Goal: Task Accomplishment & Management: Complete application form

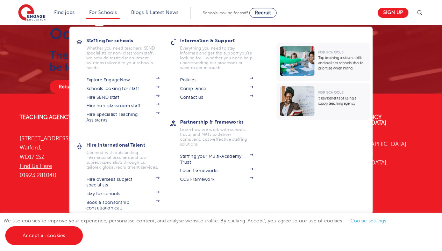
click at [98, 12] on link "For Schools" at bounding box center [103, 12] width 28 height 5
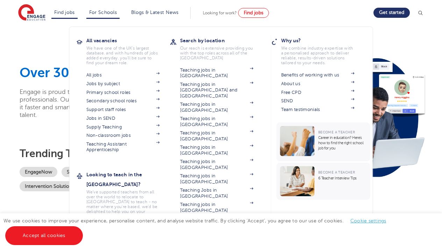
click at [60, 11] on link "Find jobs" at bounding box center [64, 12] width 21 height 5
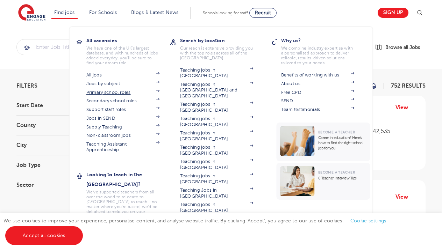
click at [123, 92] on link "Primary school roles" at bounding box center [122, 93] width 73 height 6
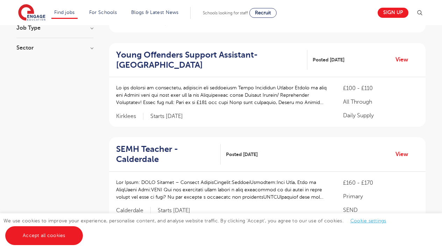
scroll to position [196, 0]
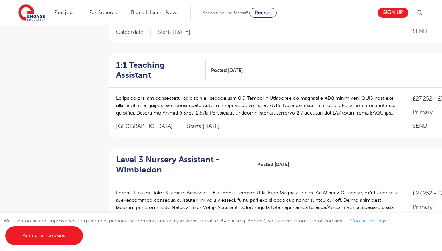
scroll to position [320, 0]
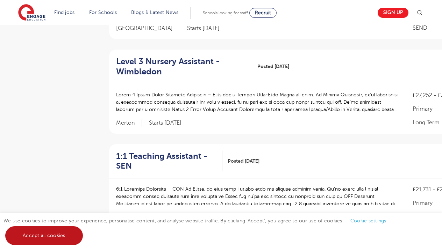
click at [56, 231] on link "Accept all cookies" at bounding box center [44, 235] width 78 height 19
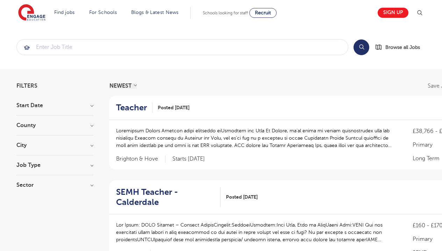
scroll to position [0, 0]
click at [61, 172] on div "Job Type Long Term 52 Daily Supply 14 SEND 7 Support Services 4 Permanent 1" at bounding box center [54, 169] width 77 height 13
click at [93, 164] on h3 "Job Type" at bounding box center [54, 166] width 77 height 6
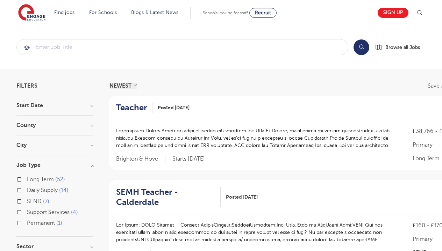
click at [93, 164] on h3 "Job Type" at bounding box center [54, 166] width 77 height 6
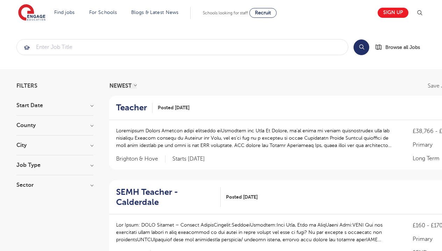
click at [90, 145] on h3 "City" at bounding box center [54, 146] width 77 height 6
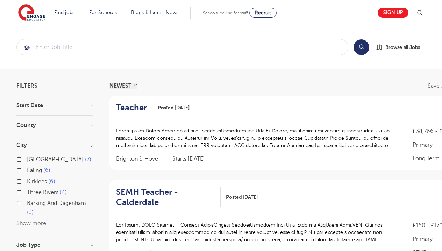
click at [45, 171] on span "6" at bounding box center [46, 170] width 7 height 6
click at [31, 171] on input "Ealing 6" at bounding box center [29, 169] width 5 height 5
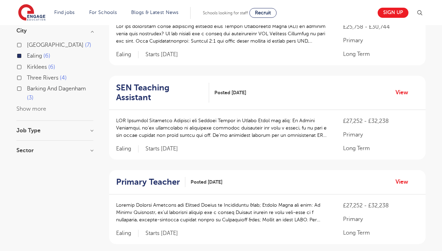
scroll to position [123, 0]
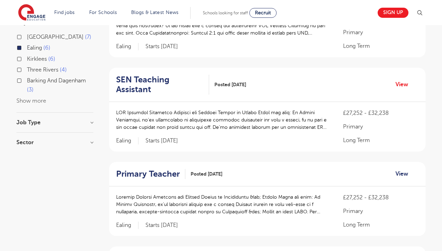
click at [408, 170] on link "View" at bounding box center [404, 174] width 18 height 9
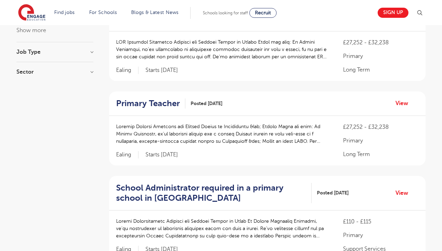
scroll to position [248, 0]
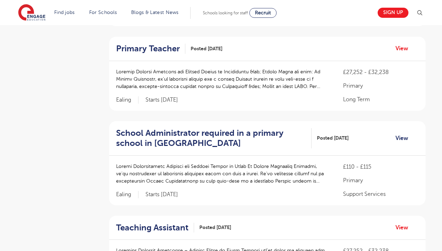
click at [398, 134] on link "View" at bounding box center [404, 138] width 18 height 9
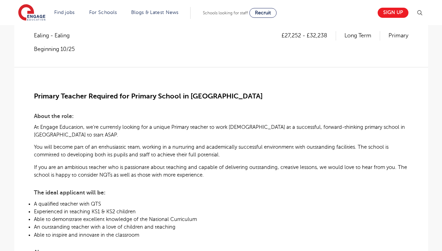
scroll to position [135, 0]
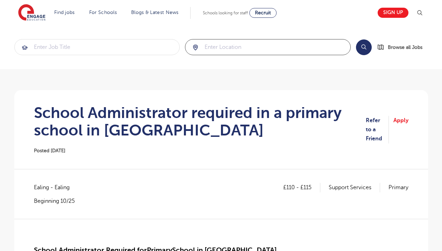
click at [237, 51] on input "search" at bounding box center [267, 46] width 165 height 15
type input "collindale"
click button "Submit" at bounding box center [0, 0] width 0 height 0
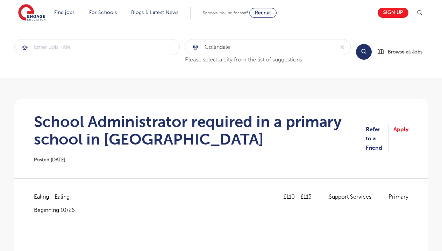
click at [362, 47] on button "Search" at bounding box center [364, 52] width 16 height 16
click at [344, 45] on icon "reset" at bounding box center [342, 47] width 7 height 6
click at [321, 51] on input "search" at bounding box center [267, 46] width 165 height 15
type input "c"
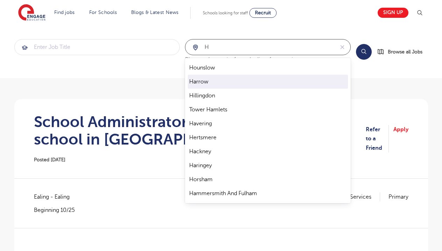
click at [268, 86] on li "Harrow" at bounding box center [268, 82] width 160 height 14
type input "Harrow"
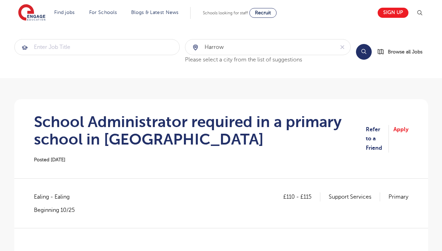
click at [366, 52] on button "Search" at bounding box center [364, 52] width 16 height 16
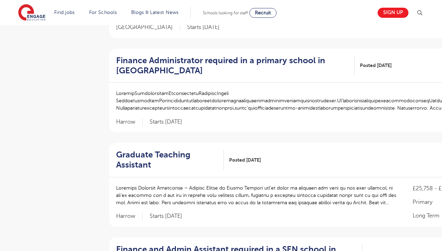
scroll to position [261, 0]
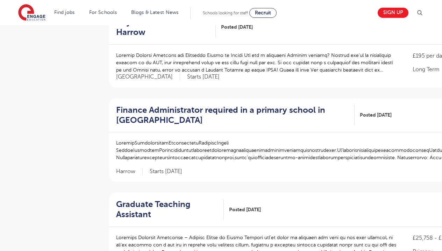
click at [277, 105] on h2 "Finance Administrator required in a primary school in [GEOGRAPHIC_DATA]" at bounding box center [232, 115] width 233 height 20
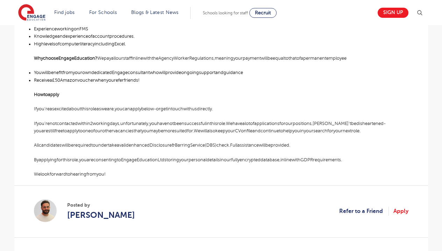
scroll to position [388, 0]
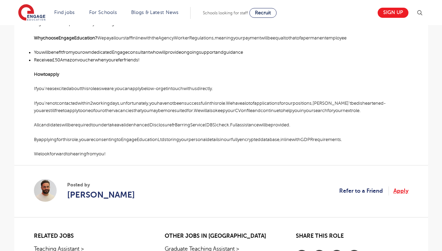
click at [405, 187] on link "Apply" at bounding box center [400, 191] width 15 height 9
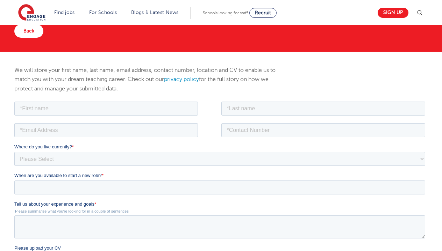
scroll to position [82, 0]
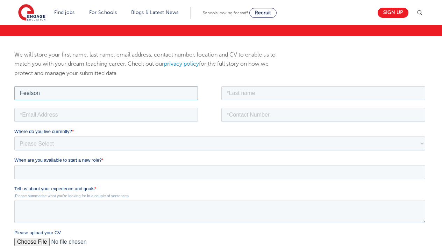
type input "Feelson"
type input "Ahmed"
type input "feelsonahmed04@outlook.com"
type input "07585463507"
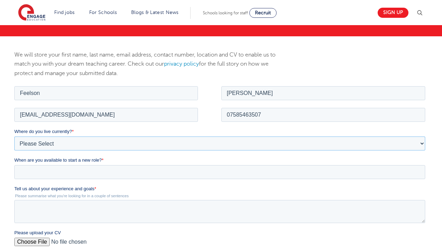
select select "UK"
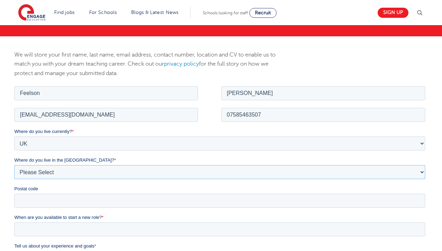
select select "London"
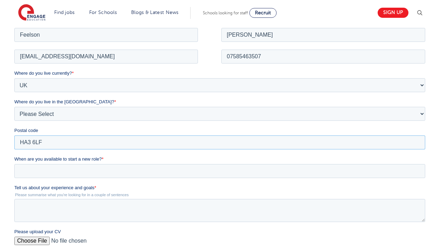
scroll to position [174, 0]
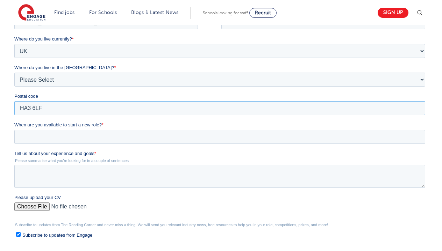
type input "HA3 6LF"
click at [64, 134] on input "When are you available to start a new role? *" at bounding box center [219, 137] width 411 height 14
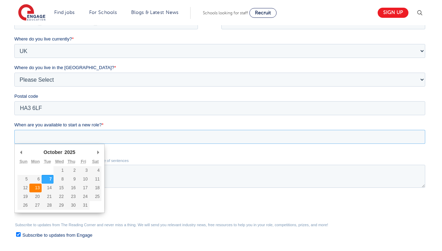
type div "2025-10-13"
type input "2025/10/13"
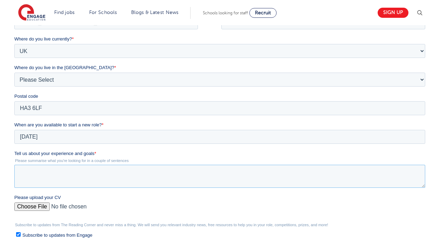
click at [67, 170] on textarea "Tell us about your experience and goals *" at bounding box center [219, 176] width 411 height 23
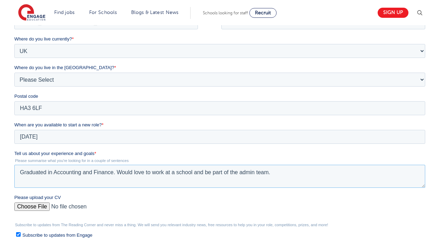
scroll to position [232, 0]
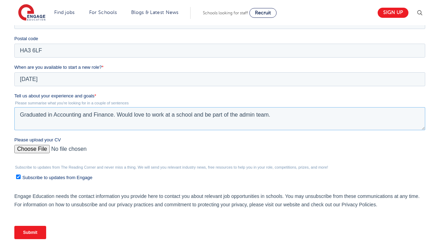
type textarea "Graduated in Accounting and Finance. Would love to work at a school and be part…"
click at [43, 148] on input "Please upload your CV" at bounding box center [219, 152] width 411 height 14
click at [43, 149] on input "Please upload your CV" at bounding box center [219, 152] width 411 height 14
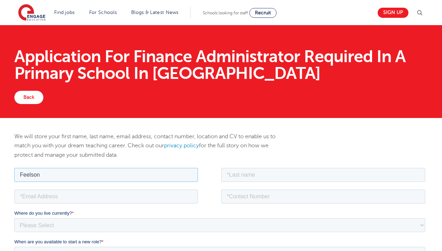
type input "Feelson"
type input "[PERSON_NAME]"
type input "[EMAIL_ADDRESS][DOMAIN_NAME]"
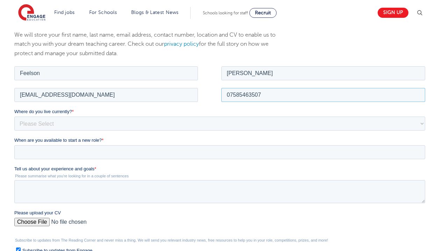
scroll to position [112, 0]
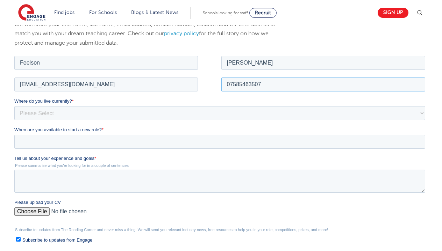
type input "07585463507"
select select "UK"
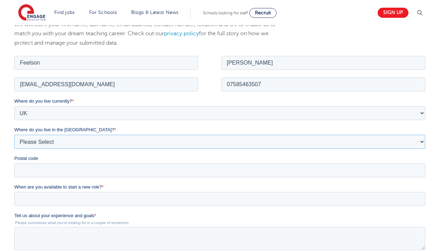
select select "London"
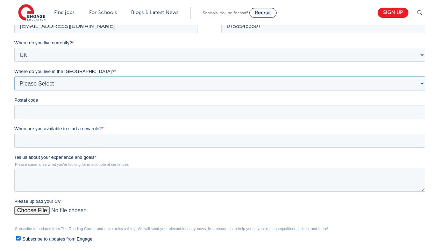
scroll to position [183, 0]
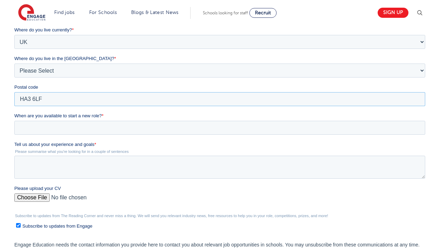
type input "HA3 6LF"
click at [49, 123] on input "When are you available to start a new role? *" at bounding box center [219, 128] width 411 height 14
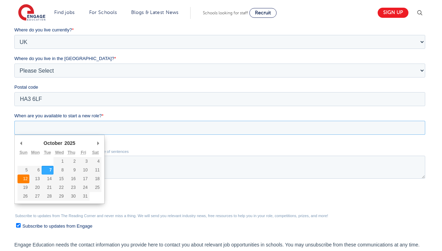
type div "2025-10-12"
type input "2025/10/12"
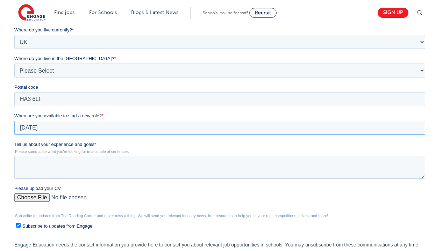
click at [69, 129] on input "2025/10/12" at bounding box center [219, 128] width 411 height 14
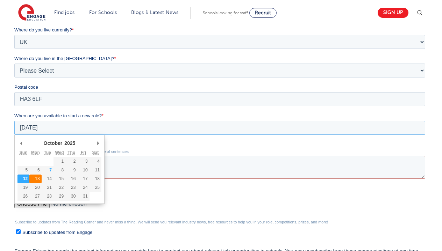
type div "2025-10-13"
type input "2025/10/13"
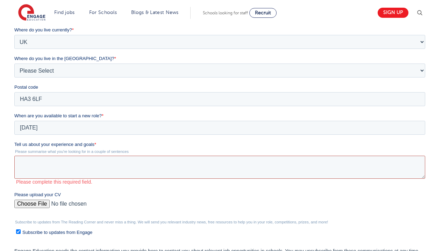
click at [55, 164] on textarea "Tell us about your experience and goals *" at bounding box center [219, 167] width 411 height 23
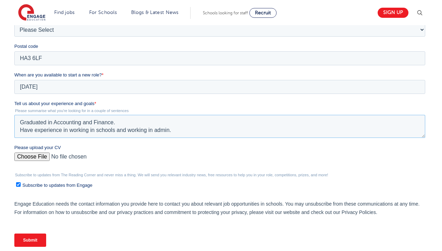
scroll to position [227, 0]
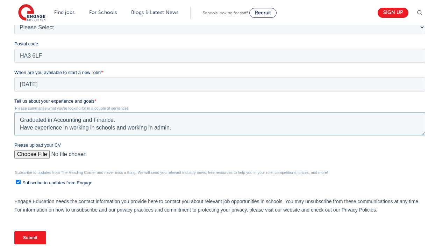
type textarea "Graduated in Accounting and Finance. Have experience in working in schools and …"
click at [35, 155] on input "Please upload your CV" at bounding box center [219, 157] width 411 height 14
type input "C:\fakepath\Feelson Ahmed CV. .pagess.pages"
click at [19, 182] on input "Subscribe to updates from Engage" at bounding box center [18, 182] width 5 height 5
checkbox input "false"
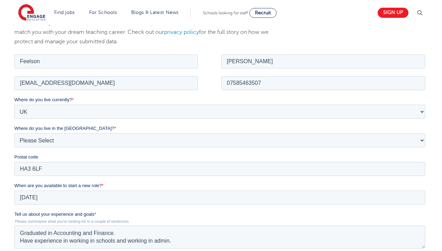
scroll to position [145, 0]
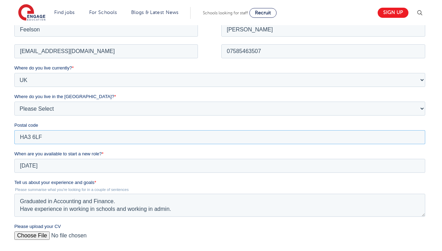
click at [62, 141] on input "HA3 6LF" at bounding box center [219, 137] width 411 height 14
type input "H"
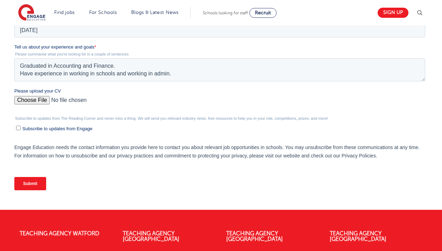
scroll to position [284, 0]
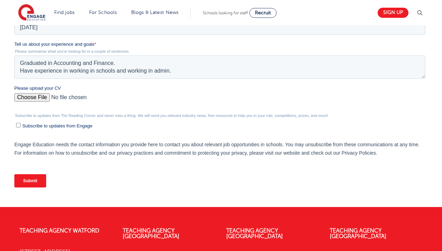
type input "NW9 6FQ"
click at [27, 177] on input "Submit" at bounding box center [30, 180] width 32 height 13
